Goal: Task Accomplishment & Management: Manage account settings

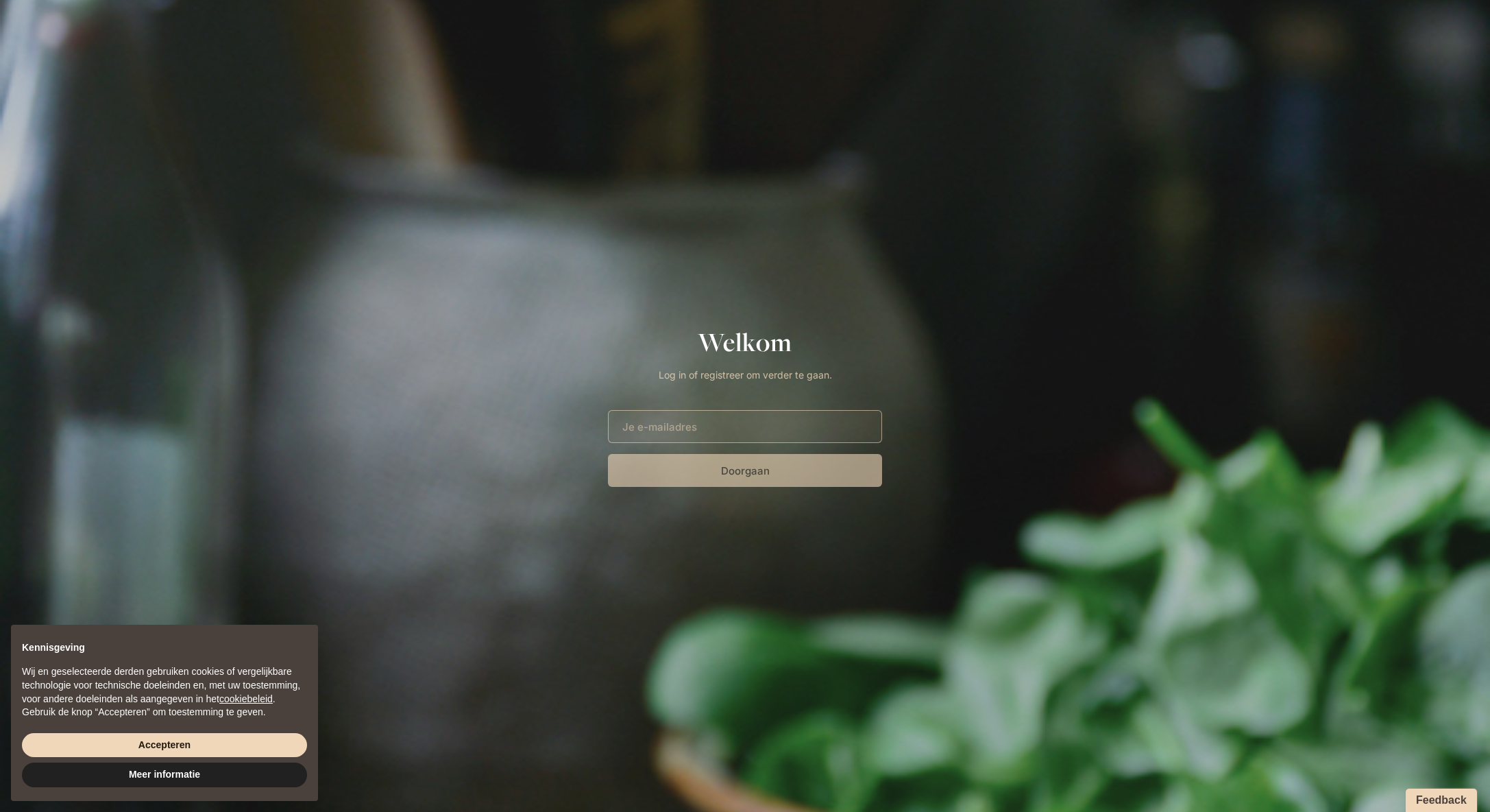
click at [723, 411] on input "E-mailadres" at bounding box center [745, 426] width 274 height 33
click at [730, 420] on input "E-mailadres" at bounding box center [745, 426] width 274 height 33
type input "[PERSON_NAME][EMAIL_ADDRESS][DOMAIN_NAME]"
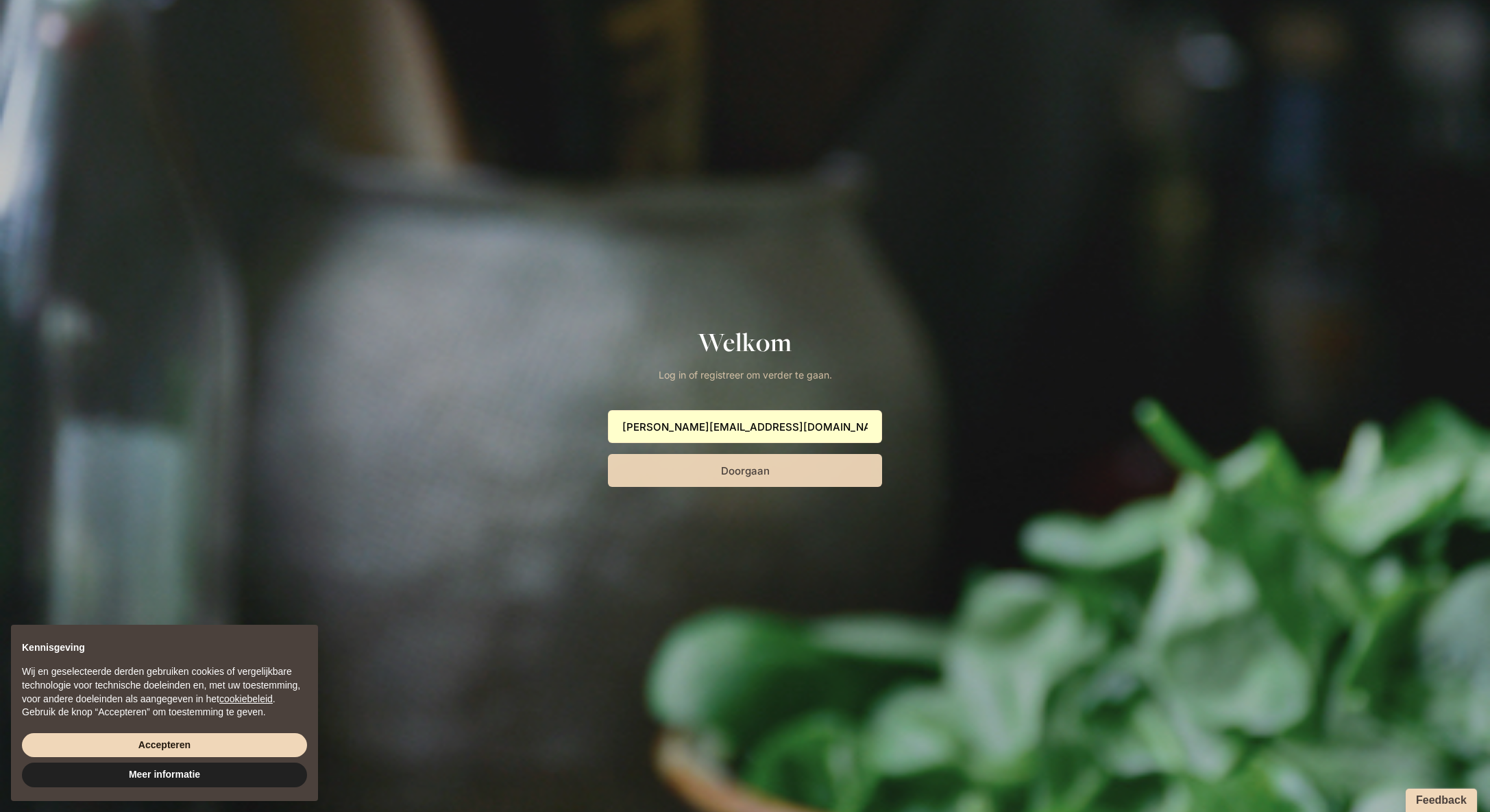
click at [732, 473] on button "Doorgaan" at bounding box center [745, 470] width 274 height 33
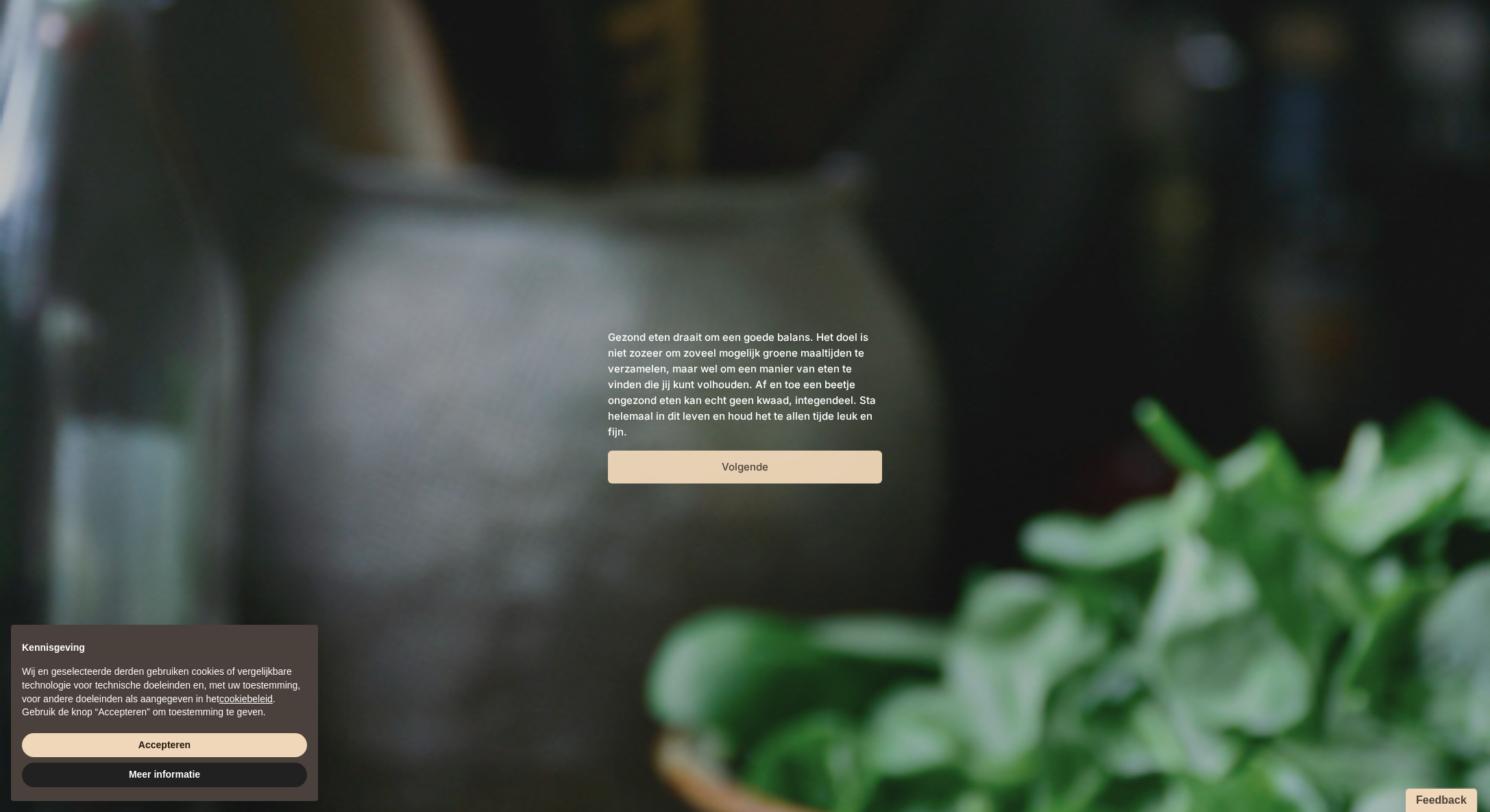
click at [733, 470] on button "Volgende" at bounding box center [745, 466] width 274 height 33
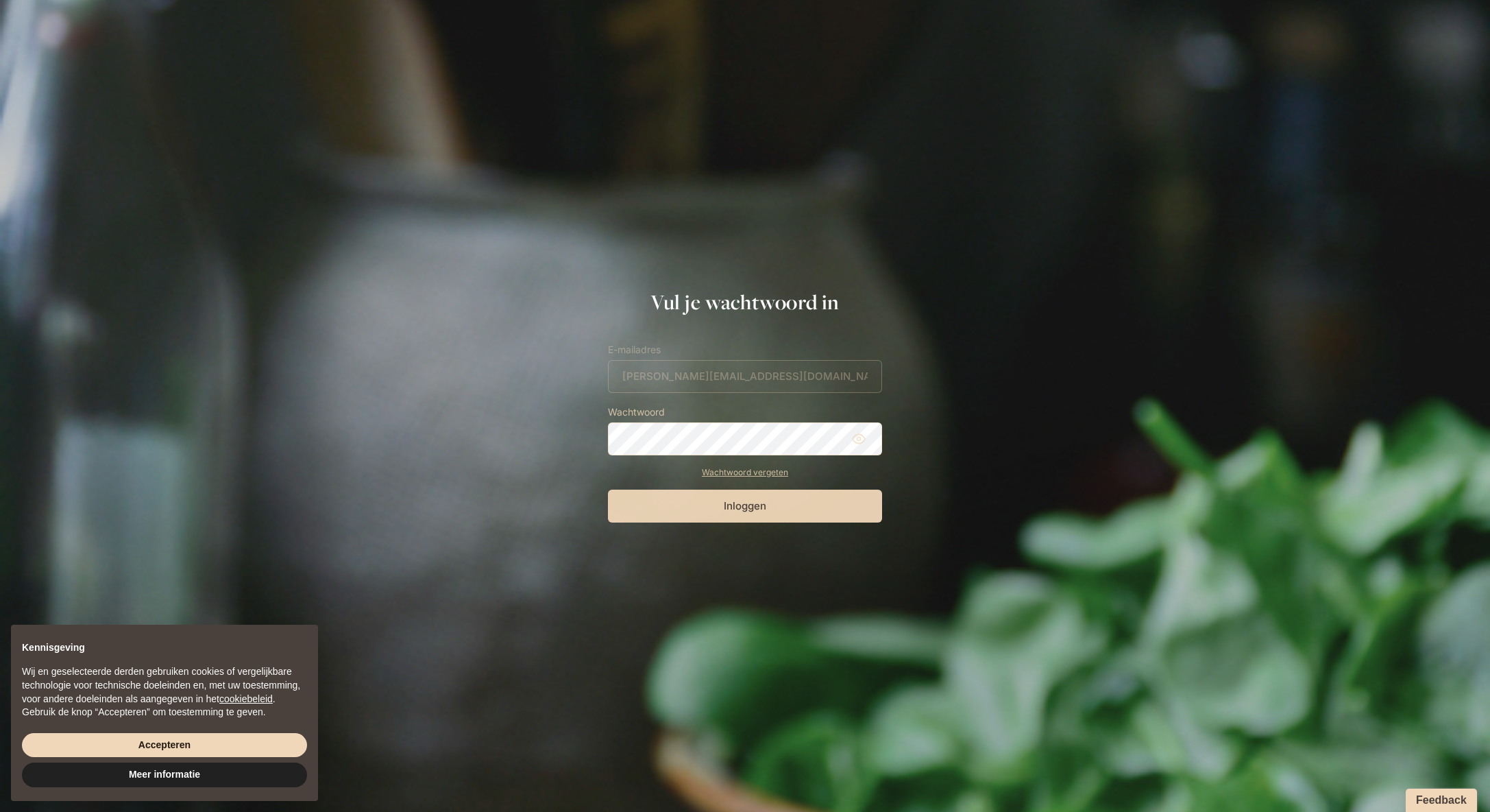
click at [688, 508] on button "Inloggen" at bounding box center [745, 506] width 274 height 33
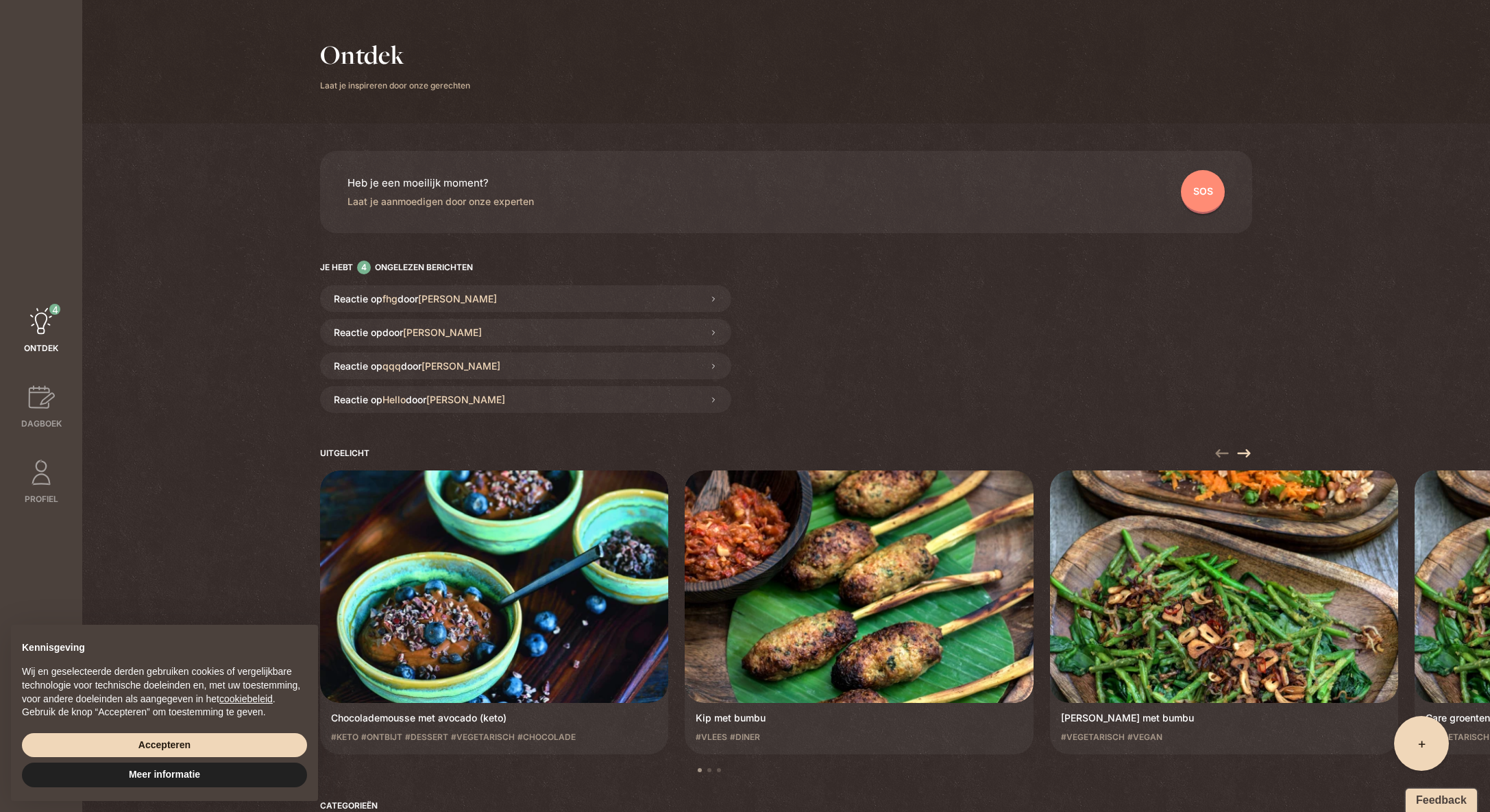
click at [49, 324] on icon at bounding box center [41, 321] width 22 height 26
